Goal: Information Seeking & Learning: Learn about a topic

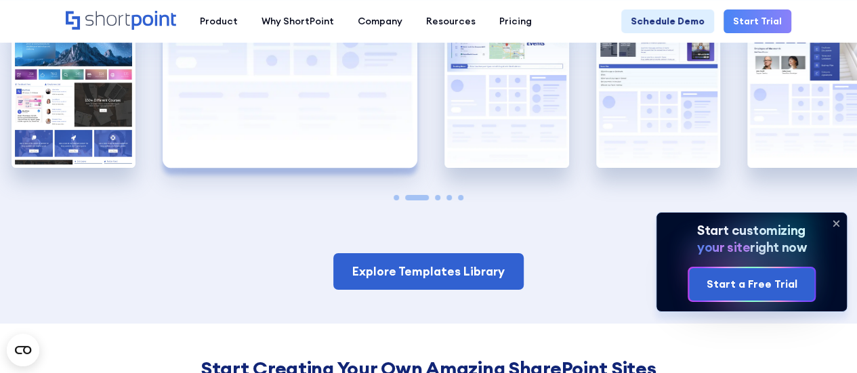
scroll to position [2259, 0]
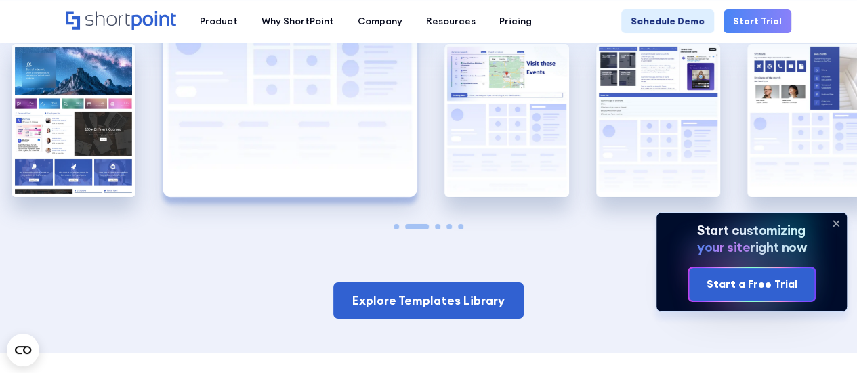
click at [835, 227] on icon at bounding box center [836, 224] width 22 height 22
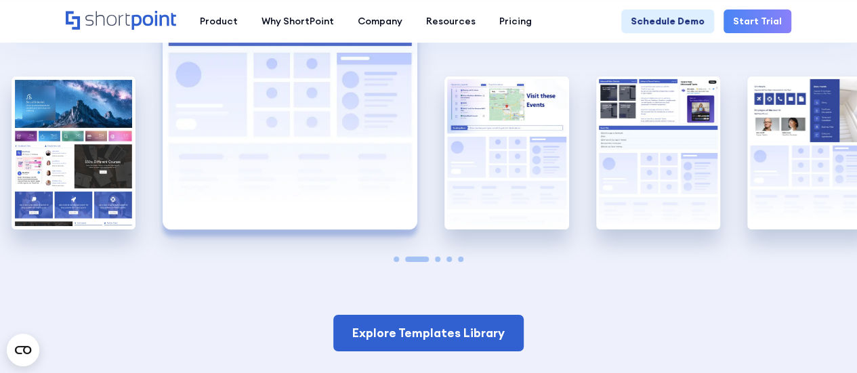
scroll to position [2191, 0]
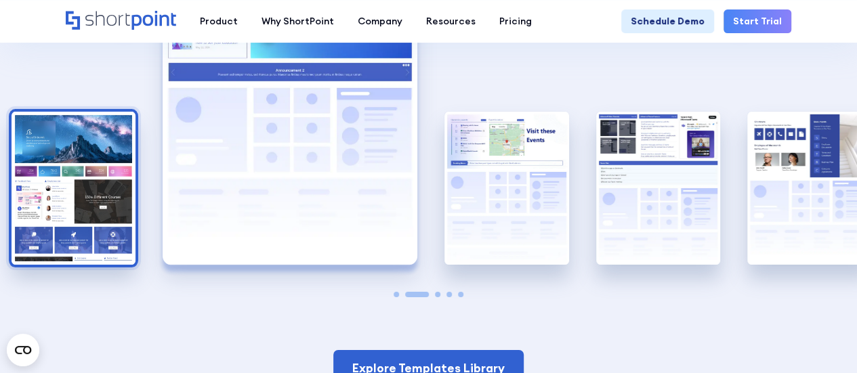
click at [91, 139] on img "1 / 5" at bounding box center [74, 188] width 124 height 152
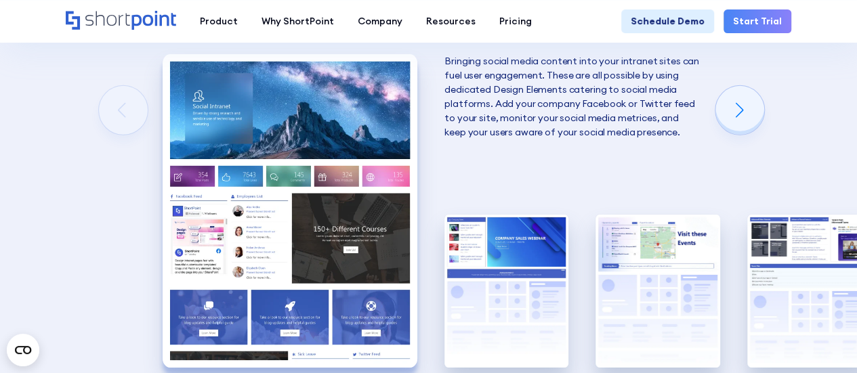
scroll to position [2094, 0]
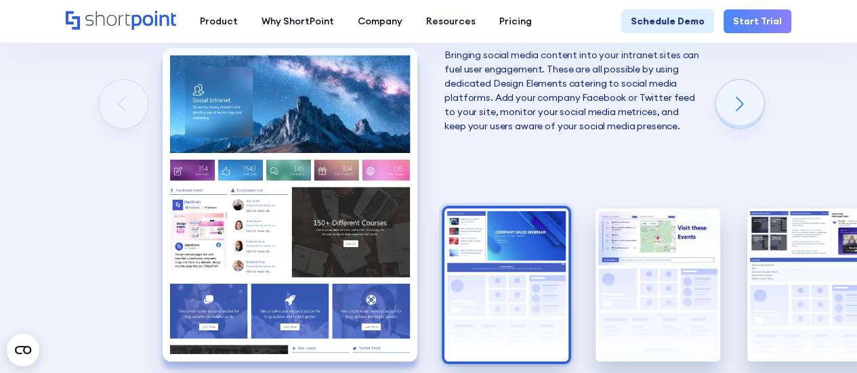
click at [473, 238] on img "2 / 5" at bounding box center [506, 285] width 124 height 152
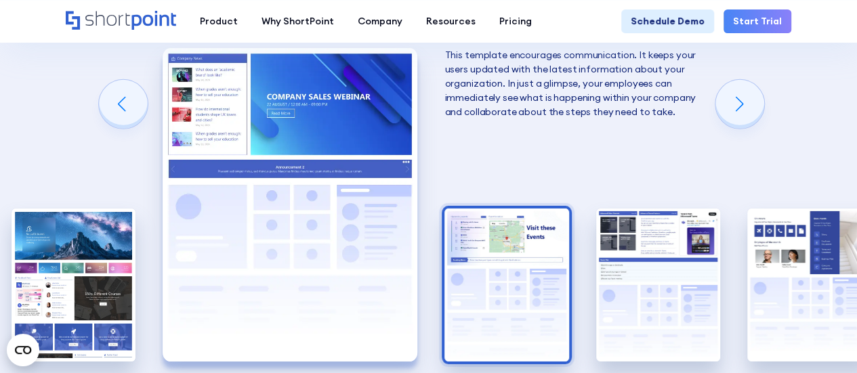
click at [500, 243] on img "3 / 5" at bounding box center [506, 285] width 124 height 152
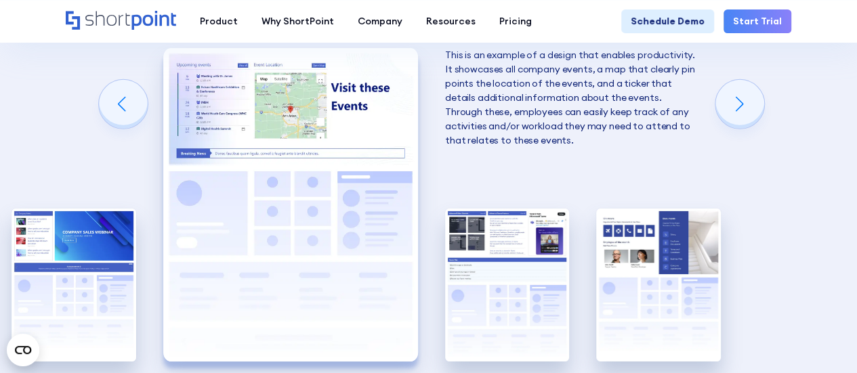
click at [500, 243] on img "4 / 5" at bounding box center [507, 285] width 124 height 152
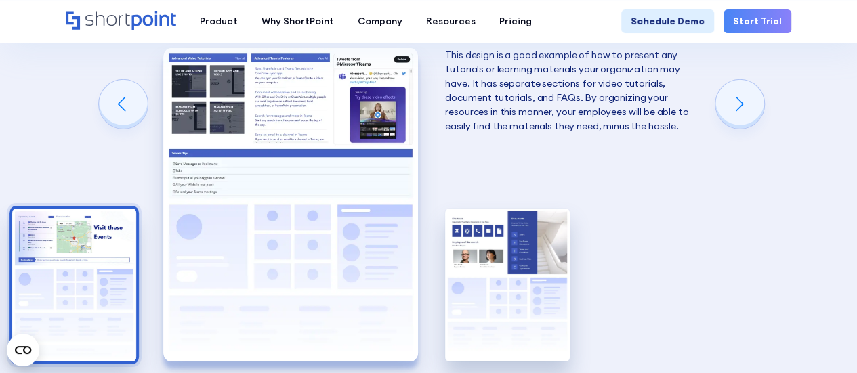
click at [500, 243] on img "5 / 5" at bounding box center [507, 285] width 124 height 152
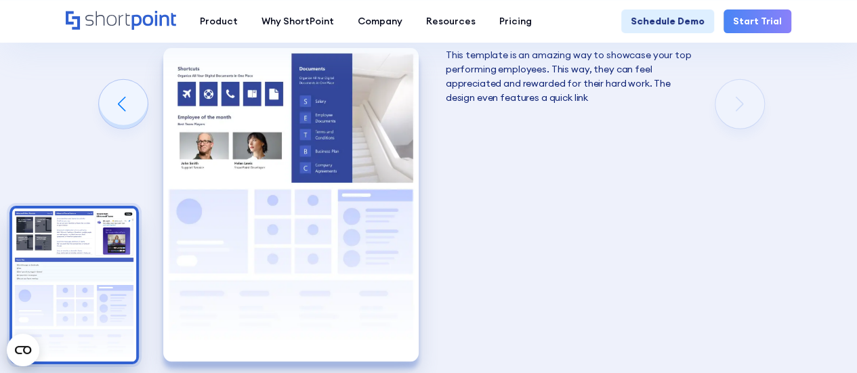
click at [95, 253] on img "4 / 5" at bounding box center [74, 285] width 124 height 152
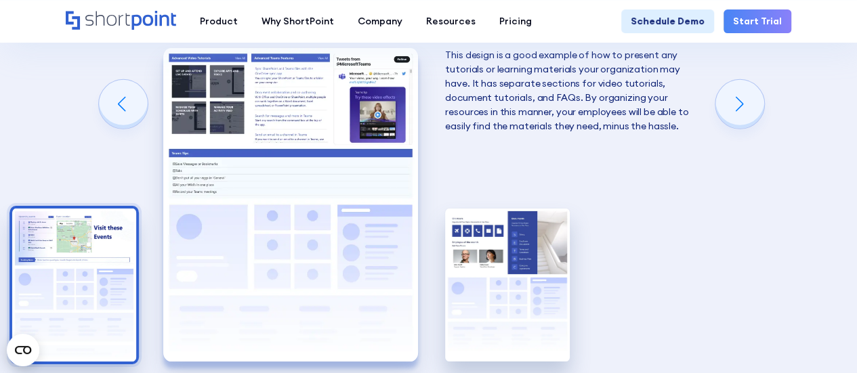
click at [83, 253] on img "3 / 5" at bounding box center [74, 285] width 124 height 152
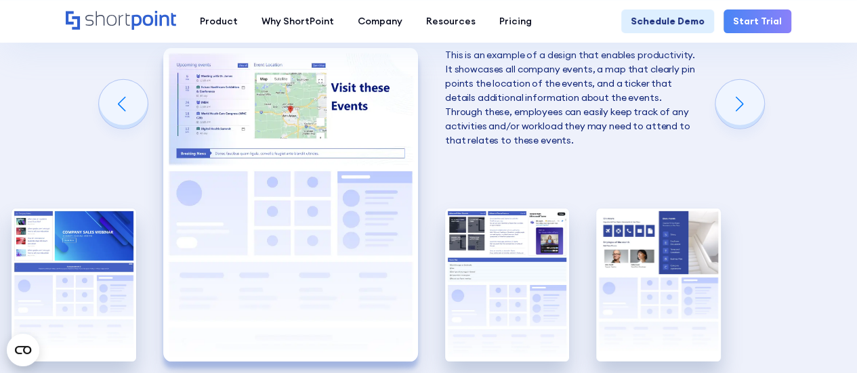
click at [83, 253] on img "2 / 5" at bounding box center [74, 285] width 124 height 152
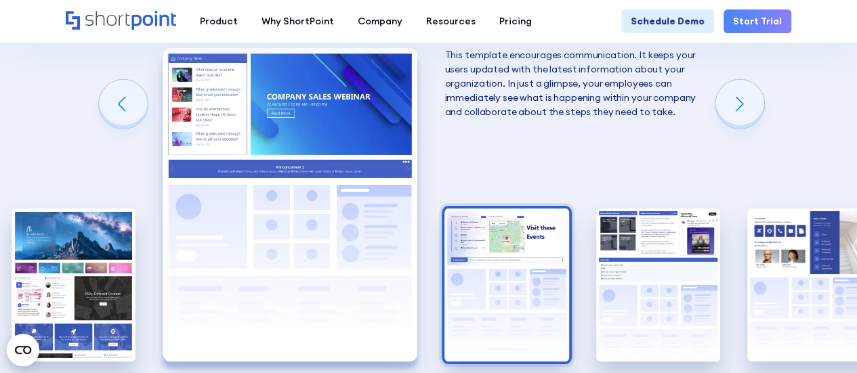
click at [83, 253] on img "1 / 5" at bounding box center [74, 285] width 124 height 152
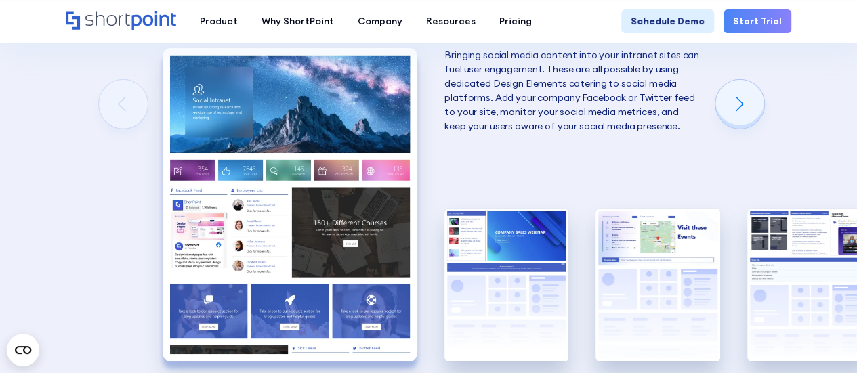
click at [188, 250] on img "1 / 5" at bounding box center [290, 204] width 255 height 313
